Goal: Information Seeking & Learning: Learn about a topic

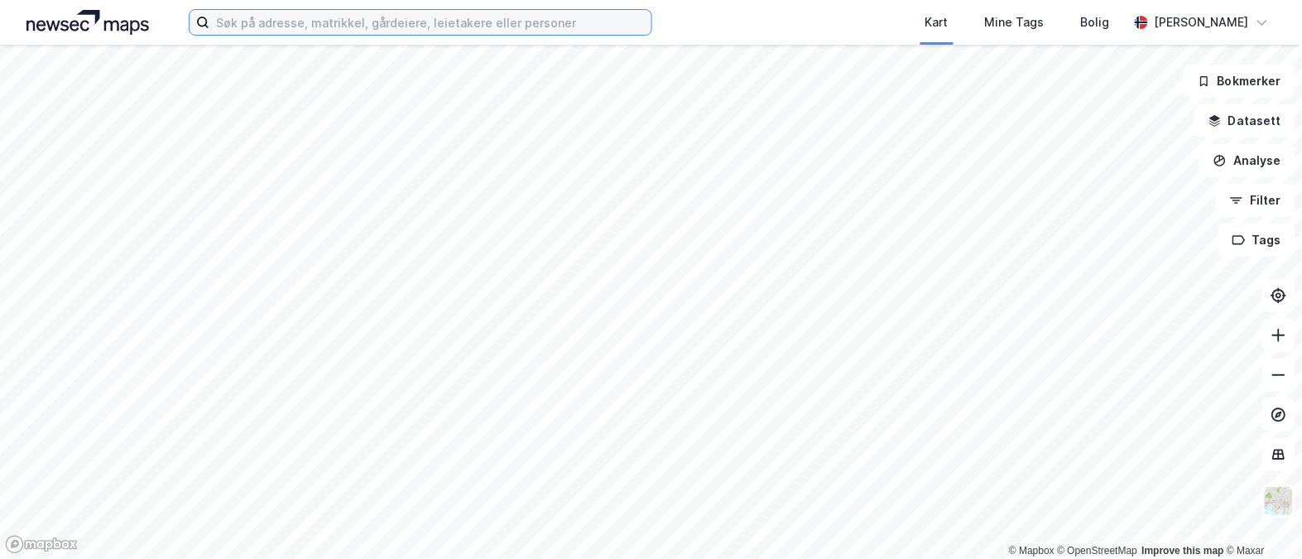
click at [406, 25] on input at bounding box center [430, 22] width 442 height 25
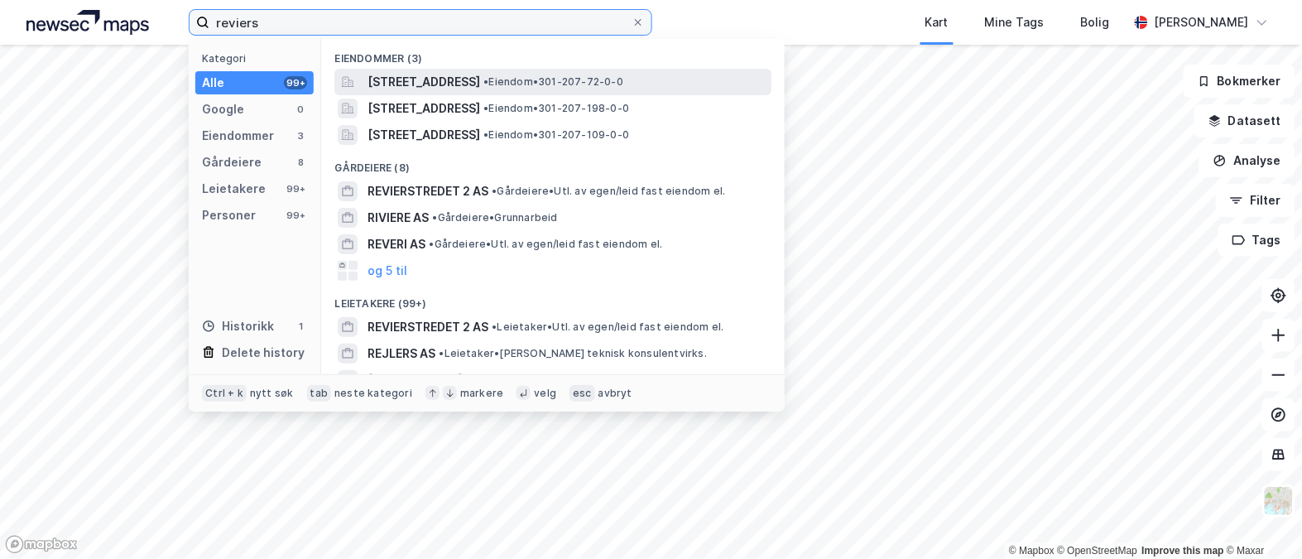
type input "reviers"
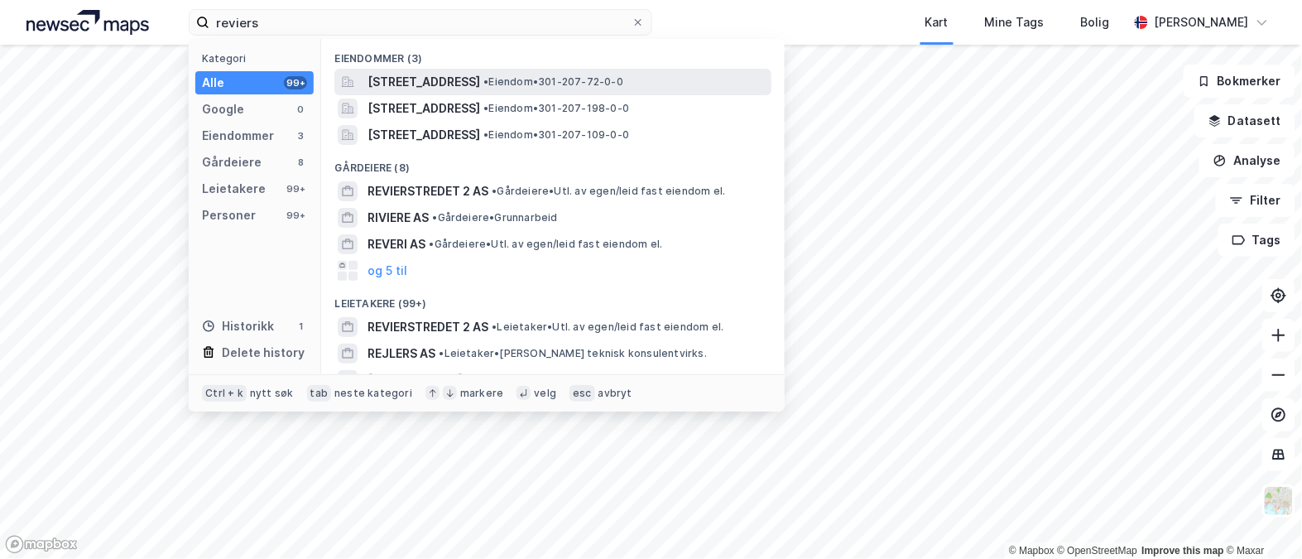
click at [429, 83] on span "[STREET_ADDRESS]" at bounding box center [424, 82] width 113 height 20
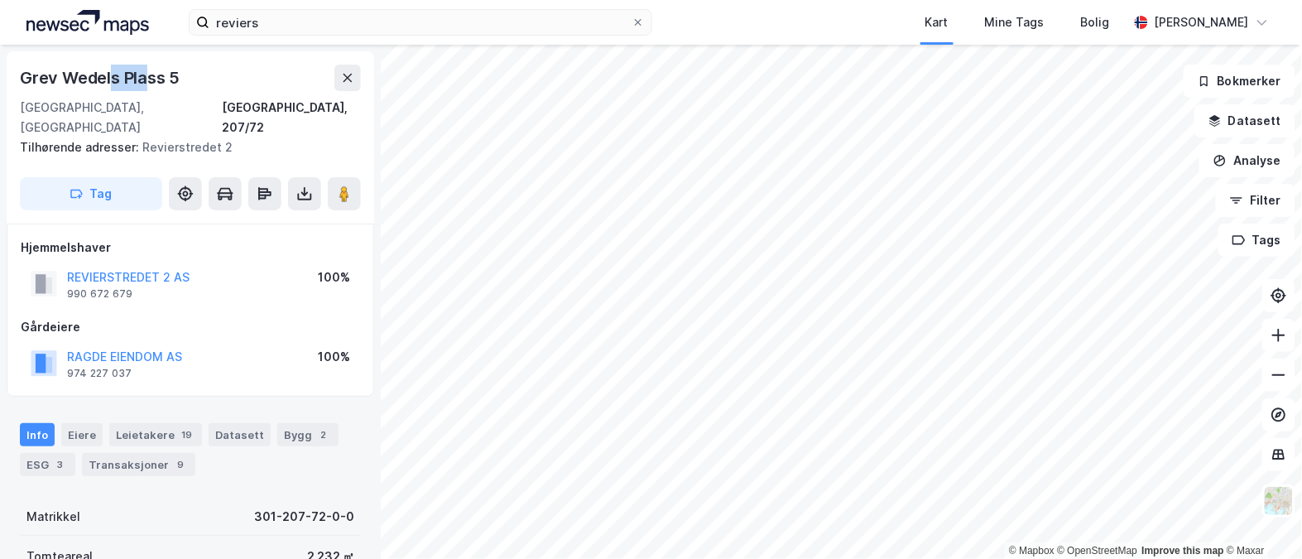
drag, startPoint x: 108, startPoint y: 74, endPoint x: 150, endPoint y: 73, distance: 41.4
click at [150, 73] on div "Grev Wedels Plass 5" at bounding box center [101, 78] width 163 height 26
